Goal: Task Accomplishment & Management: Manage account settings

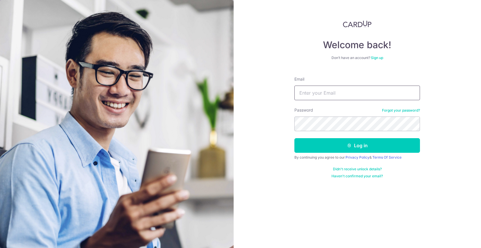
click at [333, 94] on input "Email" at bounding box center [358, 93] width 126 height 15
type input "[EMAIL_ADDRESS][DOMAIN_NAME]"
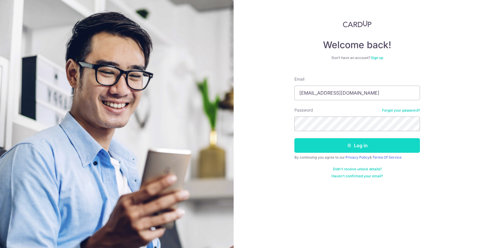
click at [363, 146] on button "Log in" at bounding box center [358, 145] width 126 height 15
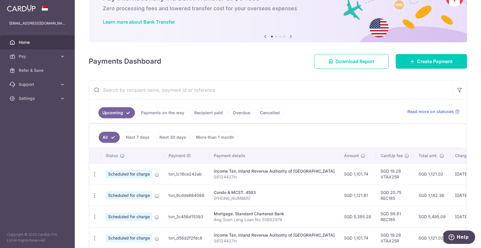
scroll to position [53, 0]
